Goal: Task Accomplishment & Management: Manage account settings

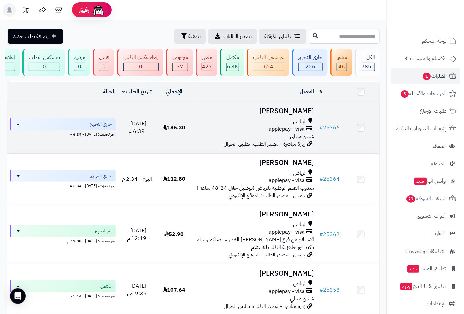
click at [301, 124] on span "الرياض" at bounding box center [300, 122] width 14 height 8
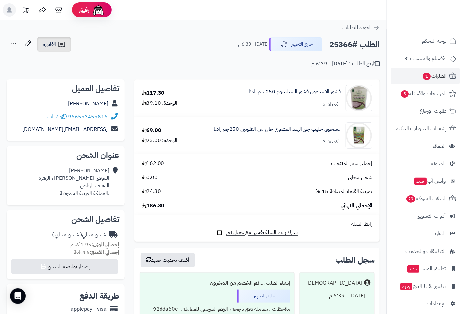
click at [56, 44] on link "الفاتورة" at bounding box center [54, 44] width 34 height 15
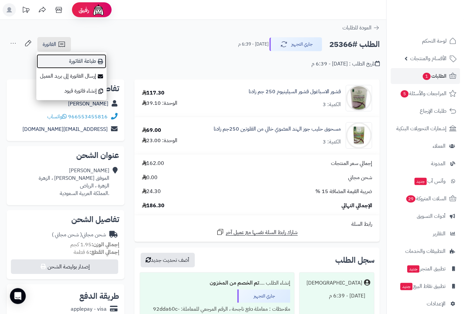
click at [88, 58] on link "طباعة الفاتورة" at bounding box center [71, 61] width 70 height 15
